Goal: Find specific page/section: Find specific page/section

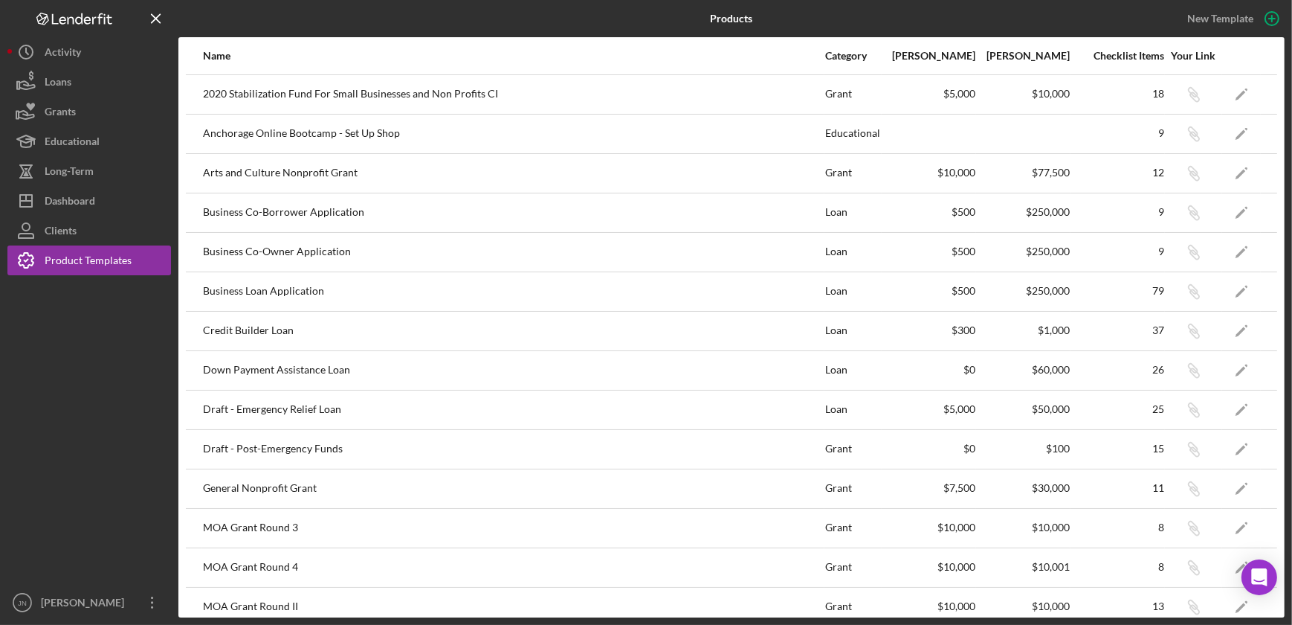
scroll to position [370, 0]
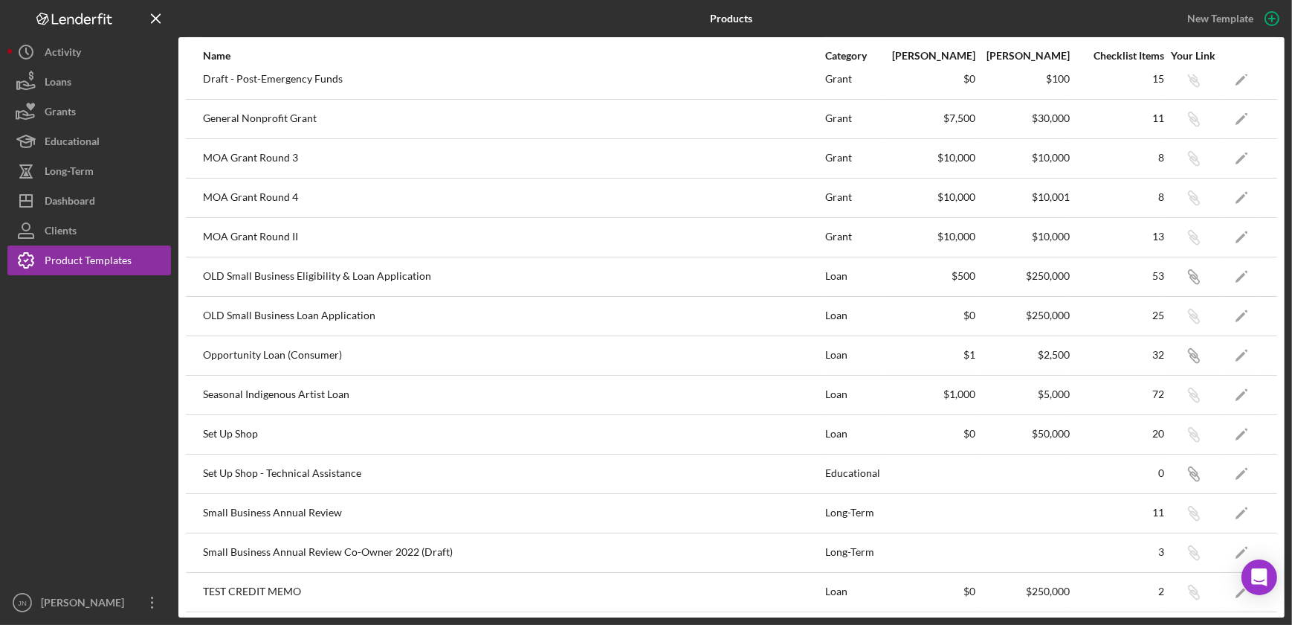
click at [80, 14] on icon "Logo-Reversed Created with Sketch." at bounding box center [74, 19] width 134 height 13
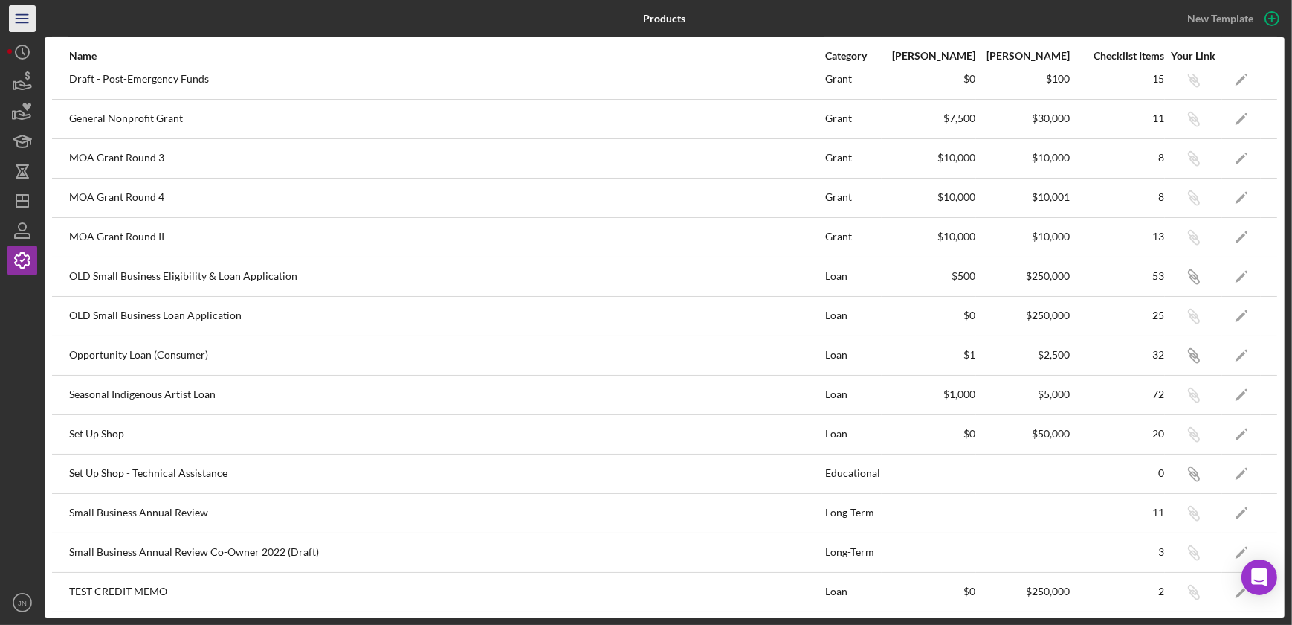
click at [19, 15] on line "button" at bounding box center [22, 15] width 12 height 0
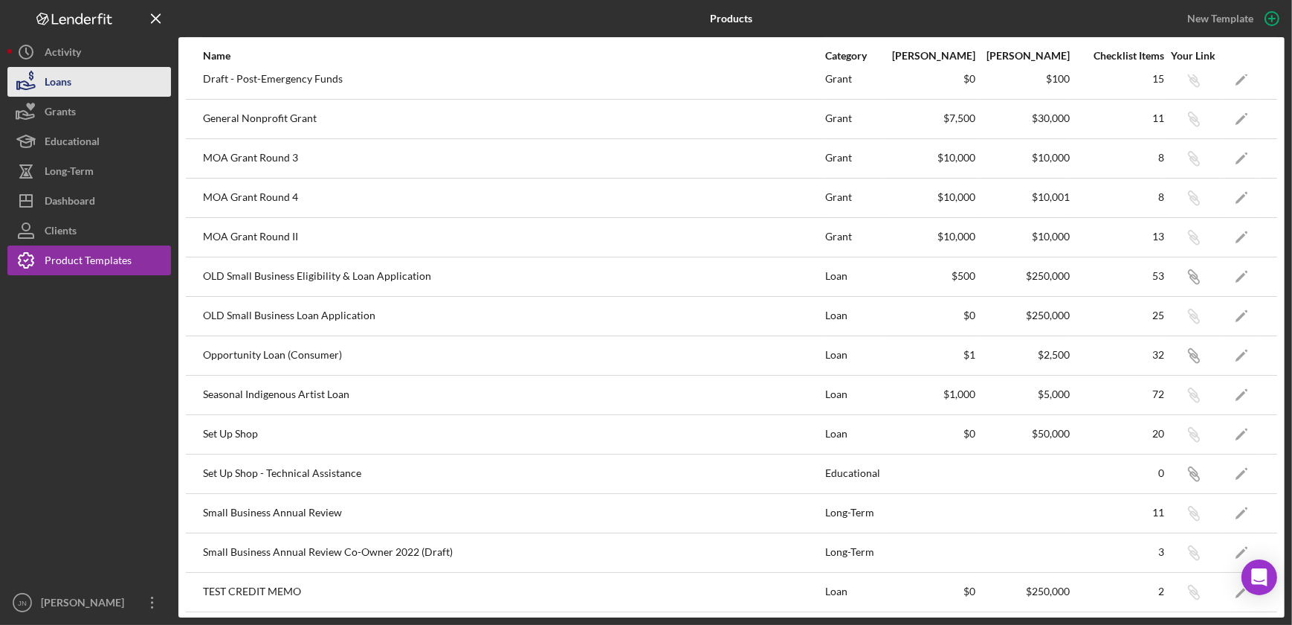
click at [67, 86] on div "Loans" at bounding box center [58, 83] width 27 height 33
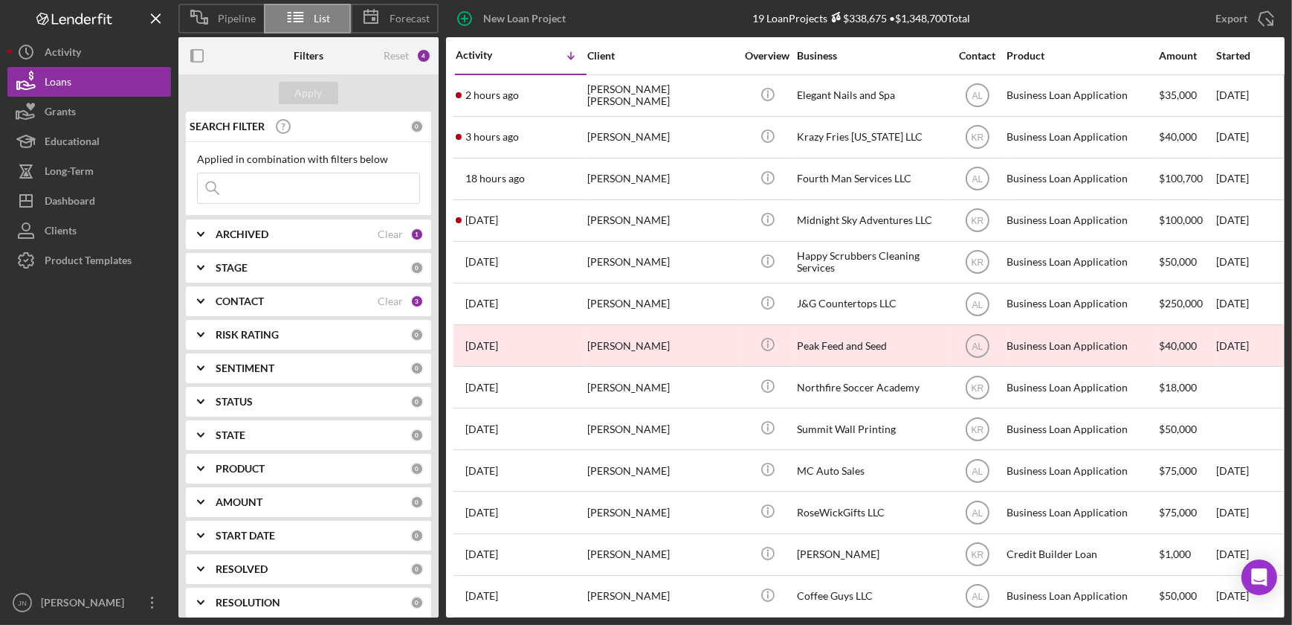
click at [268, 182] on input at bounding box center [309, 188] width 222 height 30
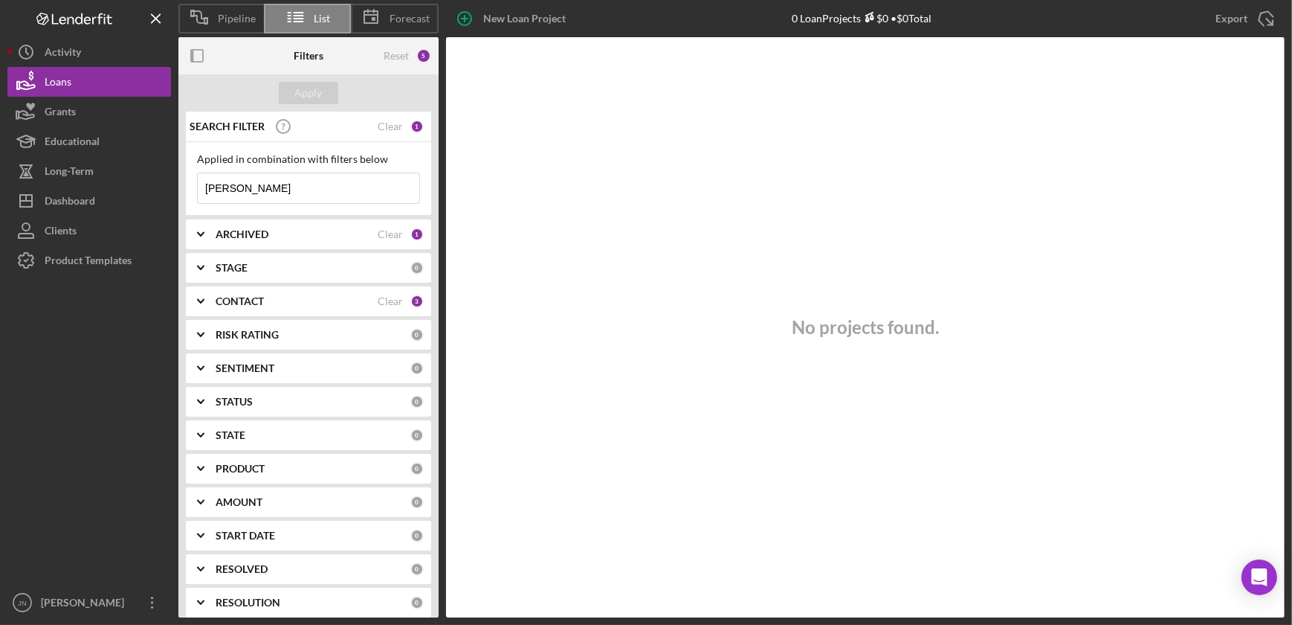
type input "[PERSON_NAME]"
click at [257, 238] on b "ARCHIVED" at bounding box center [242, 234] width 53 height 12
click at [230, 239] on b "ARCHIVED" at bounding box center [242, 234] width 53 height 12
drag, startPoint x: 248, startPoint y: 185, endPoint x: 194, endPoint y: 190, distance: 54.5
click at [194, 190] on div "Applied in combination with filters below [PERSON_NAME] Icon/Menu Close" at bounding box center [308, 179] width 245 height 74
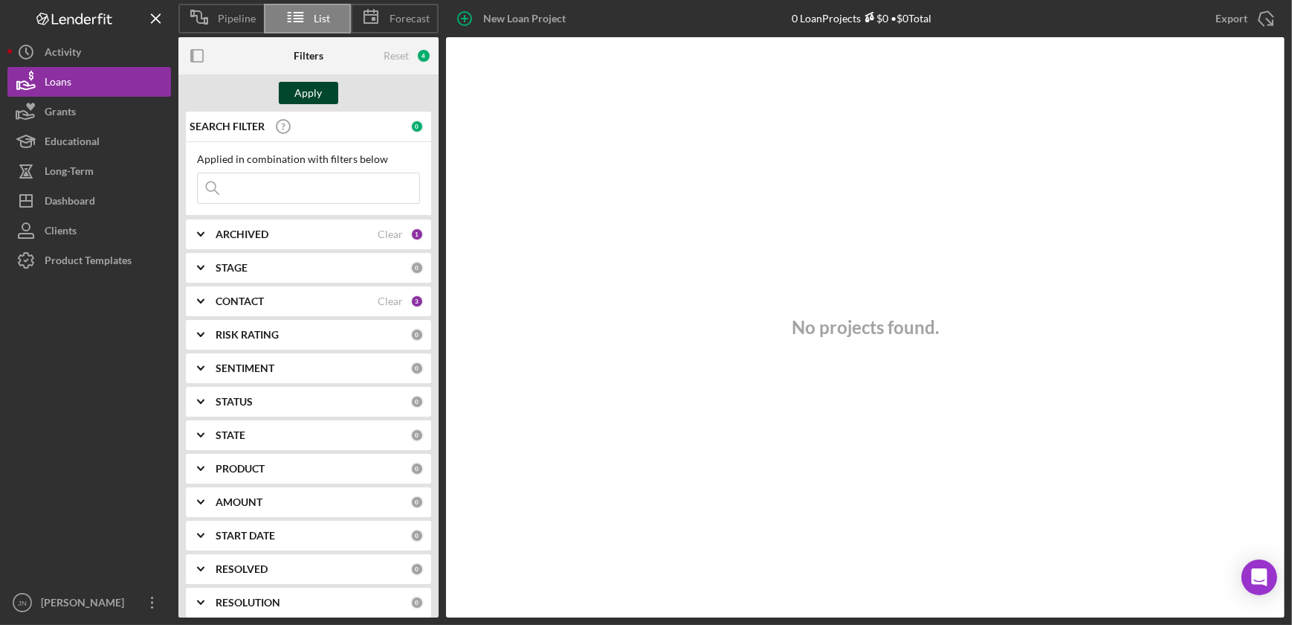
click at [302, 94] on div "Apply" at bounding box center [309, 93] width 28 height 22
